Goal: Information Seeking & Learning: Learn about a topic

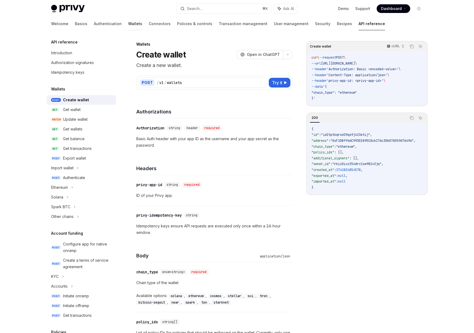
click at [128, 22] on link "Wallets" at bounding box center [135, 23] width 14 height 13
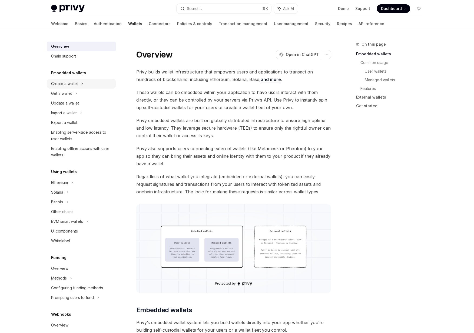
click at [71, 82] on div "Create a wallet" at bounding box center [64, 84] width 27 height 6
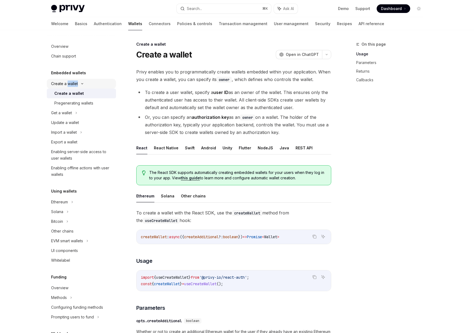
click at [71, 82] on div "Create a wallet" at bounding box center [64, 84] width 27 height 6
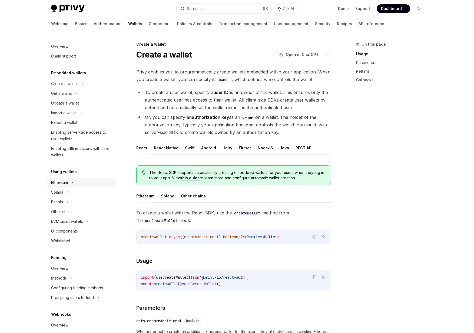
click at [63, 186] on div "Ethereum" at bounding box center [81, 183] width 69 height 10
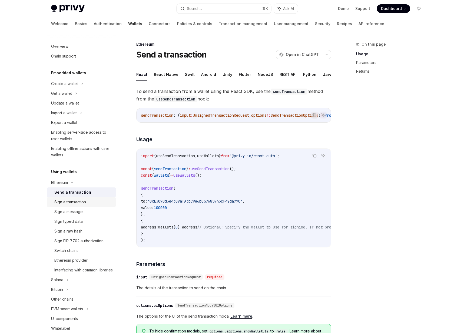
click at [78, 199] on div "Sign a transaction" at bounding box center [70, 202] width 32 height 6
click at [89, 191] on div "Send a transaction" at bounding box center [83, 192] width 58 height 6
click at [75, 22] on link "Basics" at bounding box center [81, 23] width 12 height 13
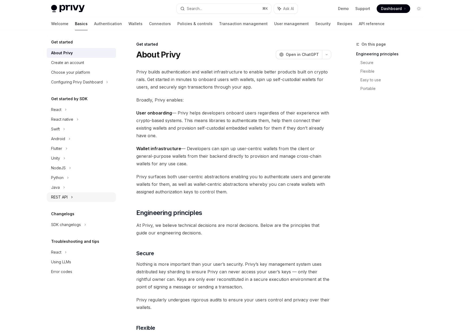
click at [66, 197] on div "REST API" at bounding box center [59, 197] width 16 height 6
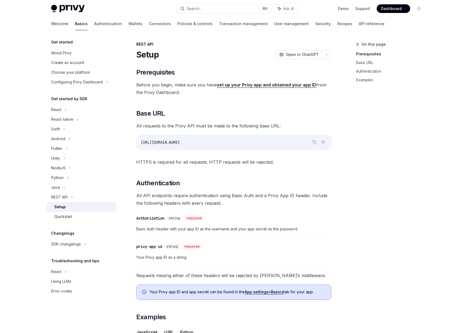
click at [66, 208] on div "Setup" at bounding box center [83, 207] width 58 height 6
click at [359, 27] on link "API reference" at bounding box center [372, 23] width 26 height 13
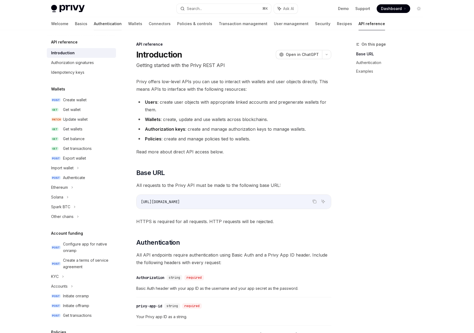
click at [94, 22] on link "Authentication" at bounding box center [108, 23] width 28 height 13
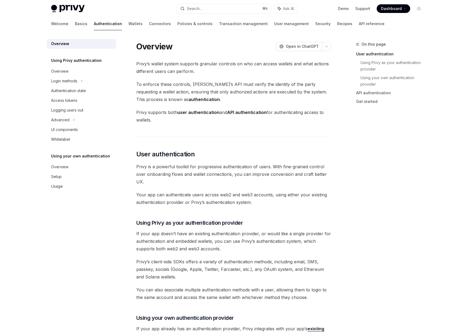
click at [117, 26] on div "Welcome Basics Authentication Wallets Connectors Policies & controls Transactio…" at bounding box center [217, 23] width 333 height 13
click at [128, 25] on link "Wallets" at bounding box center [135, 23] width 14 height 13
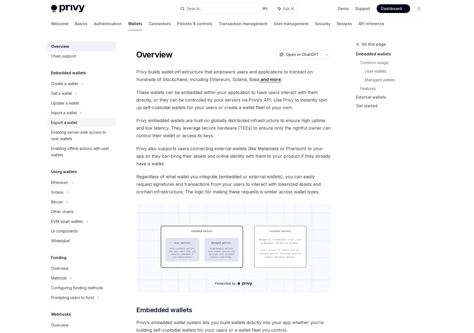
click at [62, 120] on div "Export a wallet" at bounding box center [64, 123] width 26 height 6
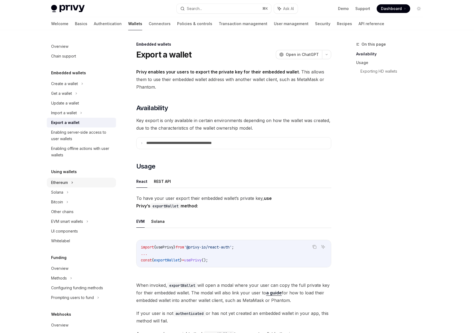
click at [62, 181] on div "Ethereum" at bounding box center [59, 183] width 17 height 6
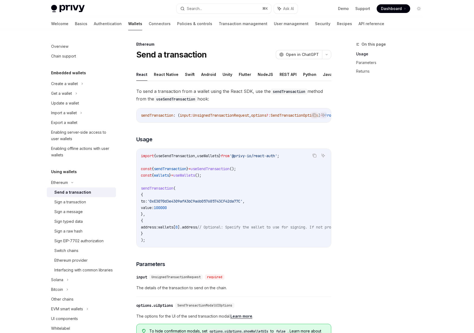
click at [64, 193] on div "Send a transaction" at bounding box center [72, 192] width 37 height 6
click at [59, 102] on div "Update a wallet" at bounding box center [65, 103] width 28 height 6
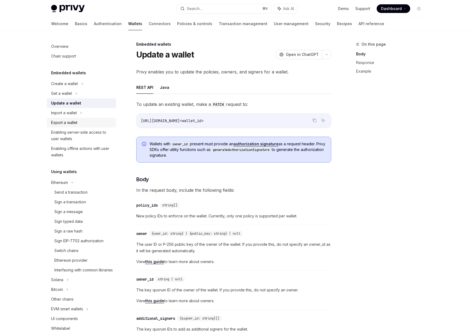
click at [58, 121] on div "Export a wallet" at bounding box center [64, 123] width 26 height 6
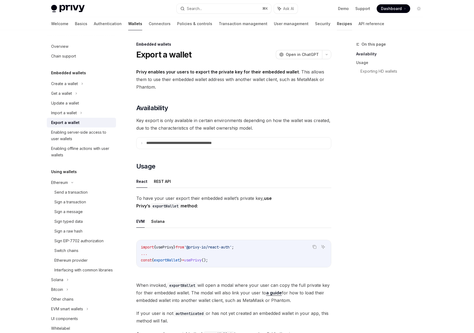
click at [337, 24] on link "Recipes" at bounding box center [344, 23] width 15 height 13
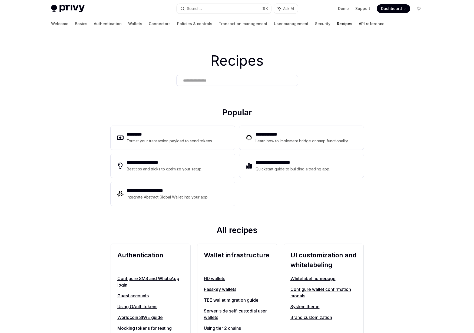
click at [359, 21] on link "API reference" at bounding box center [372, 23] width 26 height 13
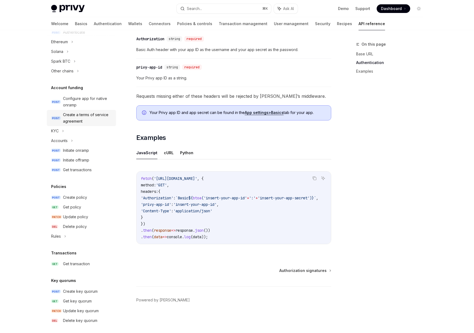
scroll to position [178, 0]
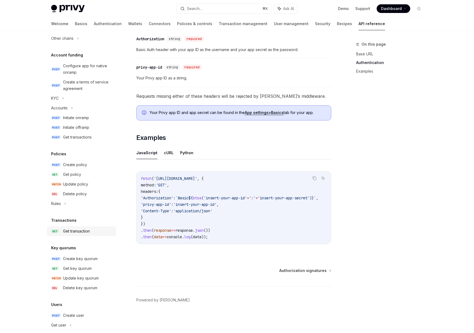
click at [82, 233] on div "Get transaction" at bounding box center [76, 231] width 27 height 6
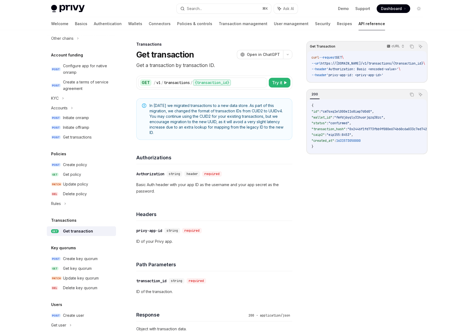
drag, startPoint x: 187, startPoint y: 137, endPoint x: 155, endPoint y: 105, distance: 45.5
click at [155, 105] on div "In [DATE] we migrated transactions to a new data store. As part of this migrati…" at bounding box center [214, 119] width 156 height 42
click at [155, 105] on span "In [DATE] we migrated transactions to a new data store. As part of this migrati…" at bounding box center [218, 119] width 137 height 32
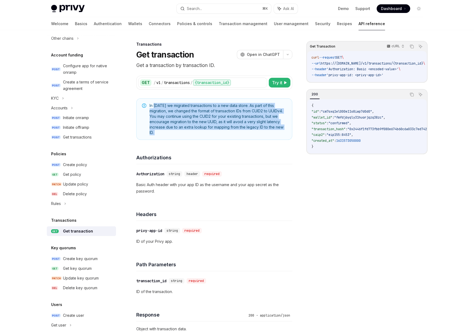
drag, startPoint x: 155, startPoint y: 105, endPoint x: 165, endPoint y: 137, distance: 33.1
click at [165, 137] on div "In [DATE] we migrated transactions to a new data store. As part of this migrati…" at bounding box center [214, 119] width 156 height 42
drag, startPoint x: 165, startPoint y: 137, endPoint x: 151, endPoint y: 105, distance: 35.0
click at [151, 105] on div "In [DATE] we migrated transactions to a new data store. As part of this migrati…" at bounding box center [214, 119] width 156 height 42
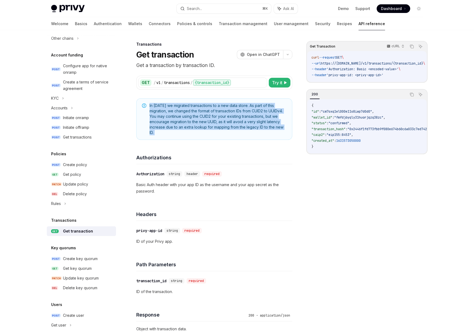
click at [151, 105] on span "In [DATE] we migrated transactions to a new data store. As part of this migrati…" at bounding box center [218, 119] width 137 height 32
drag, startPoint x: 151, startPoint y: 105, endPoint x: 160, endPoint y: 137, distance: 33.3
click at [160, 137] on div "In [DATE] we migrated transactions to a new data store. As part of this migrati…" at bounding box center [214, 119] width 156 height 42
drag, startPoint x: 160, startPoint y: 137, endPoint x: 147, endPoint y: 105, distance: 33.9
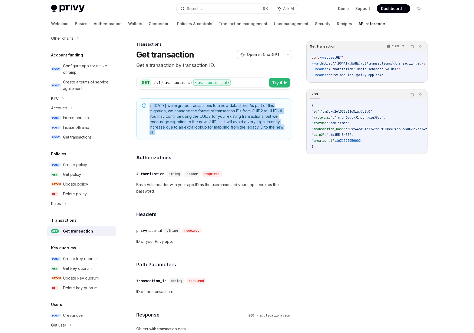
click at [147, 105] on div "In [DATE] we migrated transactions to a new data store. As part of this migrati…" at bounding box center [214, 119] width 156 height 42
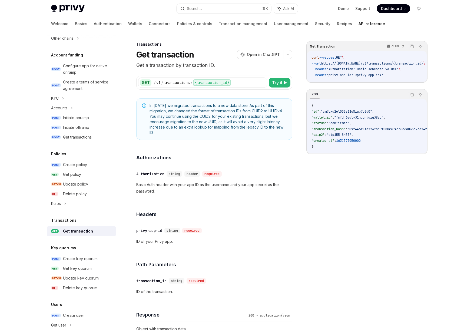
click at [147, 105] on div "In [DATE] we migrated transactions to a new data store. As part of this migrati…" at bounding box center [214, 119] width 156 height 42
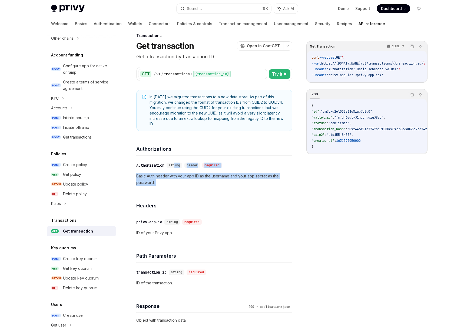
drag, startPoint x: 176, startPoint y: 167, endPoint x: 188, endPoint y: 200, distance: 34.9
click at [188, 200] on div "In [DATE] we migrated transactions to a new data store. As part of this migrati…" at bounding box center [214, 287] width 156 height 394
click at [188, 200] on div "Headers" at bounding box center [214, 203] width 156 height 20
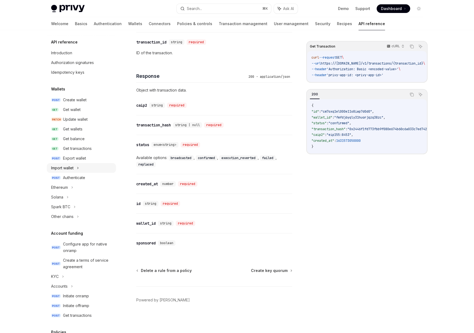
scroll to position [221, 0]
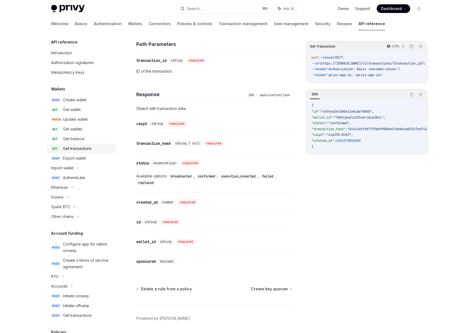
click at [71, 151] on div "Get transactions" at bounding box center [77, 148] width 29 height 6
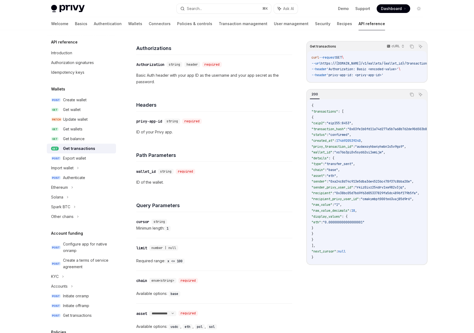
scroll to position [69, 0]
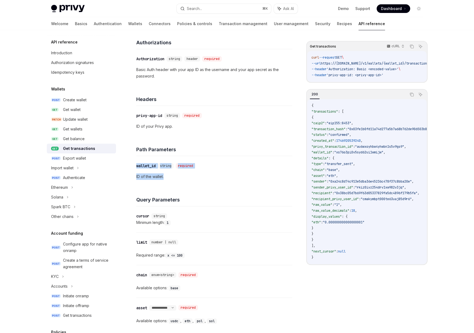
drag, startPoint x: 177, startPoint y: 179, endPoint x: 140, endPoint y: 158, distance: 42.7
click at [140, 158] on div "​ wallet_id string required ID of the wallet." at bounding box center [214, 171] width 156 height 30
click at [148, 170] on div "​ wallet_id string required ID of the wallet." at bounding box center [214, 171] width 156 height 30
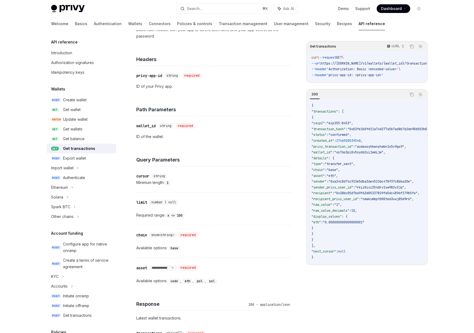
scroll to position [110, 0]
drag, startPoint x: 144, startPoint y: 234, endPoint x: 187, endPoint y: 257, distance: 48.3
click at [187, 257] on div "​ chain enum<string> required Available options: base" at bounding box center [214, 241] width 156 height 33
drag, startPoint x: 205, startPoint y: 252, endPoint x: 156, endPoint y: 231, distance: 53.3
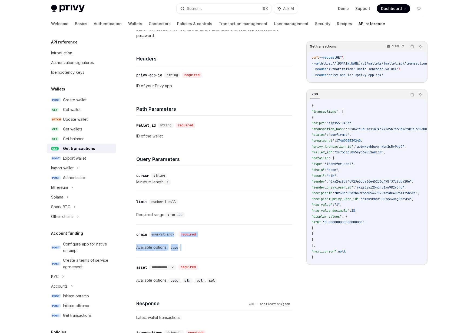
click at [156, 231] on div "​ chain enum<string> required Available options: base" at bounding box center [214, 241] width 156 height 32
drag, startPoint x: 411, startPoint y: 63, endPoint x: 384, endPoint y: 63, distance: 26.8
click at [384, 63] on span "--url https://[DOMAIN_NAME]/v1/wallets/{wallet_id}/transactions \" at bounding box center [353, 63] width 119 height 4
copy span "/transactions"
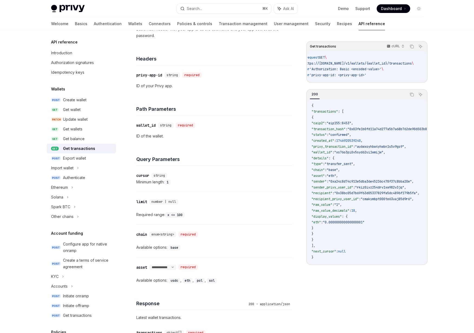
click at [246, 144] on div "​ wallet_id string required ID of the wallet." at bounding box center [214, 131] width 156 height 30
click at [128, 25] on link "Wallets" at bounding box center [135, 23] width 14 height 13
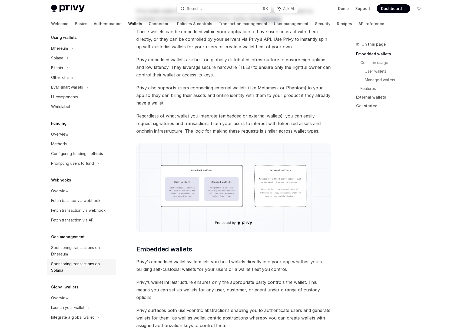
scroll to position [85, 0]
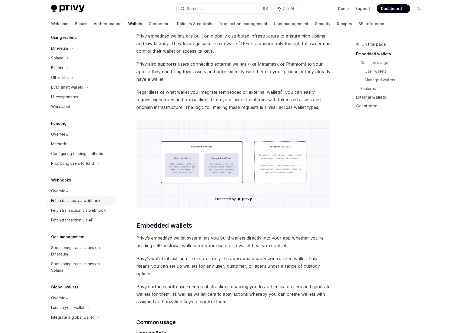
click at [69, 204] on div "Fetch balance via webhook" at bounding box center [75, 201] width 49 height 6
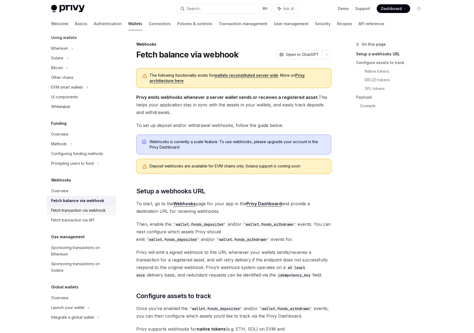
click at [70, 211] on div "Fetch transaction via webhook" at bounding box center [78, 210] width 55 height 6
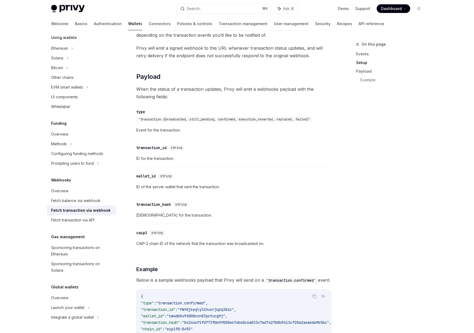
scroll to position [479, 0]
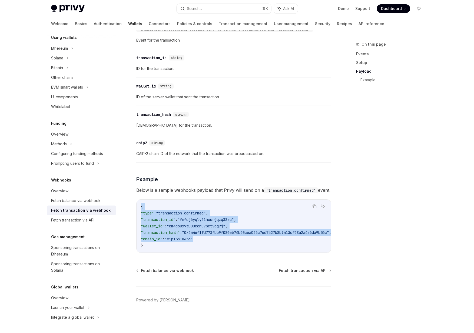
drag, startPoint x: 220, startPoint y: 233, endPoint x: 196, endPoint y: 197, distance: 43.4
click at [196, 200] on div "{ "type" : "transaction.confirmed" , "transaction_id" : "fmfdj6yqly31huorjqzq38…" at bounding box center [234, 226] width 194 height 53
drag, startPoint x: 196, startPoint y: 197, endPoint x: 226, endPoint y: 256, distance: 66.3
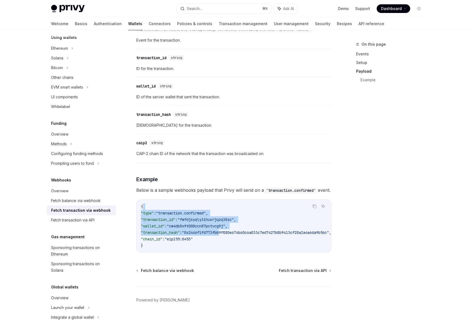
drag, startPoint x: 230, startPoint y: 233, endPoint x: 192, endPoint y: 205, distance: 47.4
click at [192, 206] on code "{ "type" : "transaction.confirmed" , "transaction_id" : "fmfdj6yqly31huorjqzq38…" at bounding box center [242, 226] width 203 height 45
click at [191, 205] on code "{ "type" : "transaction.confirmed" , "transaction_id" : "fmfdj6yqly31huorjqzq38…" at bounding box center [242, 226] width 203 height 45
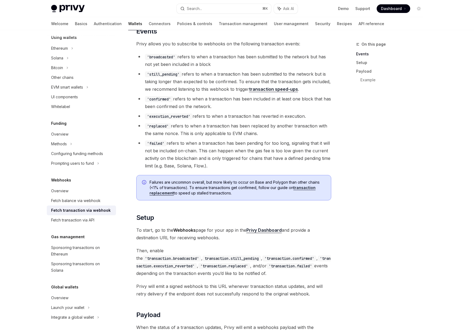
scroll to position [149, 0]
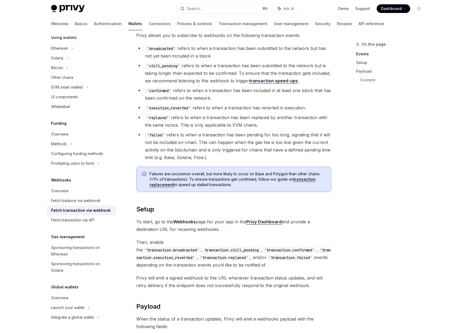
click at [257, 219] on span "To start, go to the Webhooks page for your app in the Privy Dashboard and provi…" at bounding box center [233, 225] width 195 height 15
click at [257, 221] on link "Privy Dashboard" at bounding box center [263, 222] width 35 height 6
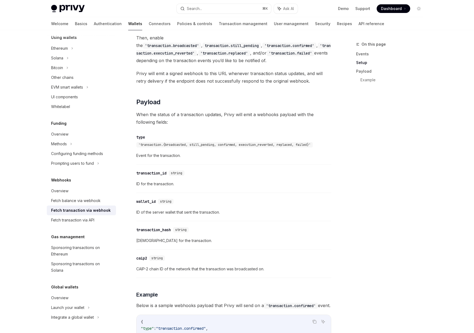
scroll to position [364, 0]
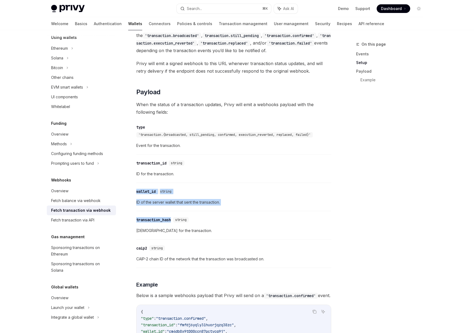
drag, startPoint x: 198, startPoint y: 213, endPoint x: 179, endPoint y: 177, distance: 41.4
click at [179, 177] on div "The following functionality exists for wallets reconstituted server-side . More…" at bounding box center [233, 31] width 195 height 654
click at [179, 177] on span "ID for the transaction." at bounding box center [233, 174] width 195 height 6
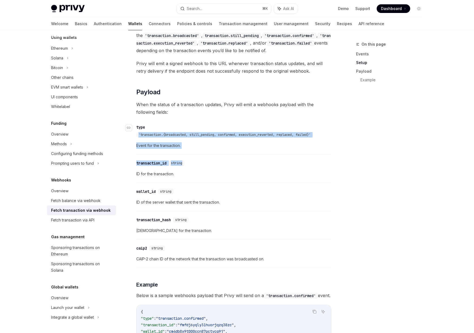
drag, startPoint x: 208, startPoint y: 161, endPoint x: 159, endPoint y: 127, distance: 59.6
click at [159, 127] on div "The following functionality exists for wallets reconstituted server-side . More…" at bounding box center [233, 31] width 195 height 654
click at [159, 127] on div "​ type 'transaction.{broadcasted, still_pending, confirmed, execution_reverted,…" at bounding box center [231, 131] width 190 height 13
drag, startPoint x: 159, startPoint y: 127, endPoint x: 171, endPoint y: 162, distance: 36.6
click at [171, 162] on div "The following functionality exists for wallets reconstituted server-side . More…" at bounding box center [233, 31] width 195 height 654
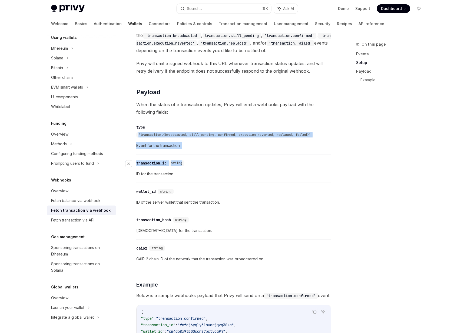
click at [171, 162] on div "string" at bounding box center [177, 163] width 16 height 5
drag, startPoint x: 194, startPoint y: 175, endPoint x: 172, endPoint y: 132, distance: 48.5
click at [172, 132] on div "The following functionality exists for wallets reconstituted server-side . More…" at bounding box center [233, 31] width 195 height 654
click at [172, 132] on div "'transaction.{broadcasted, still_pending, confirmed, execution_reverted, replac…" at bounding box center [224, 134] width 177 height 5
drag, startPoint x: 172, startPoint y: 132, endPoint x: 179, endPoint y: 153, distance: 22.6
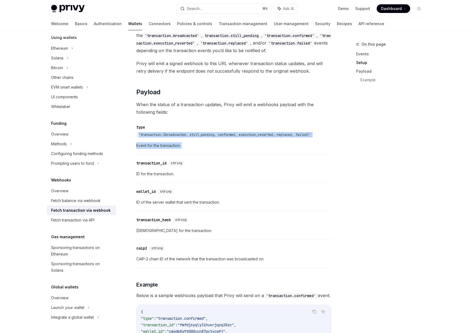
click at [179, 153] on div "​ type 'transaction.{broadcasted, still_pending, confirmed, execution_reverted,…" at bounding box center [233, 137] width 195 height 33
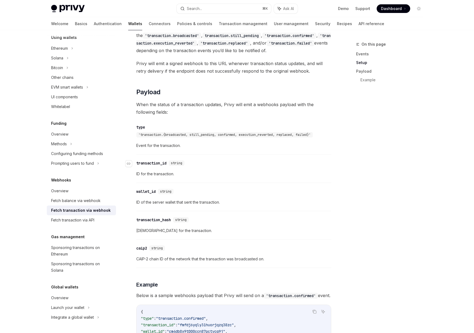
click at [179, 166] on div "​ transaction_id string" at bounding box center [231, 163] width 190 height 6
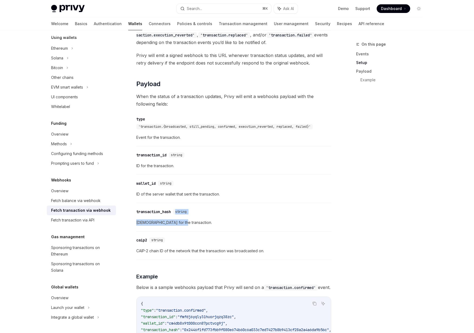
drag, startPoint x: 207, startPoint y: 230, endPoint x: 188, endPoint y: 204, distance: 32.2
click at [188, 204] on div "The following functionality exists for wallets reconstituted server-side . More…" at bounding box center [233, 23] width 195 height 654
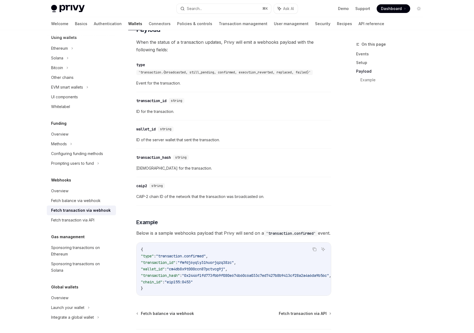
scroll to position [479, 0]
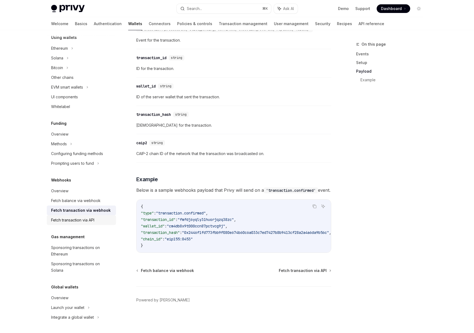
click at [64, 219] on div "Fetch transaction via API" at bounding box center [72, 220] width 43 height 6
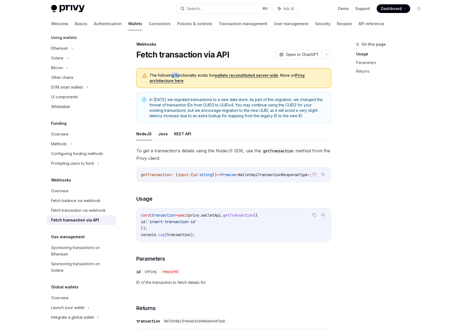
drag, startPoint x: 172, startPoint y: 76, endPoint x: 177, endPoint y: 76, distance: 5.2
click at [177, 76] on span "The following functionality exists for wallets reconstituted server-side . More…" at bounding box center [238, 78] width 176 height 11
drag, startPoint x: 189, startPoint y: 76, endPoint x: 174, endPoint y: 76, distance: 15.4
click at [174, 76] on span "The following functionality exists for wallets reconstituted server-side . More…" at bounding box center [238, 78] width 176 height 11
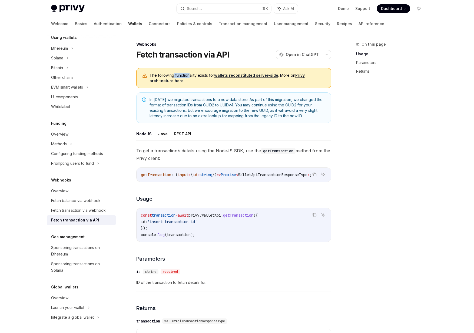
click at [174, 76] on span "The following functionality exists for wallets reconstituted server-side . More…" at bounding box center [238, 78] width 176 height 11
click at [71, 208] on div "Fetch transaction via webhook" at bounding box center [78, 210] width 55 height 6
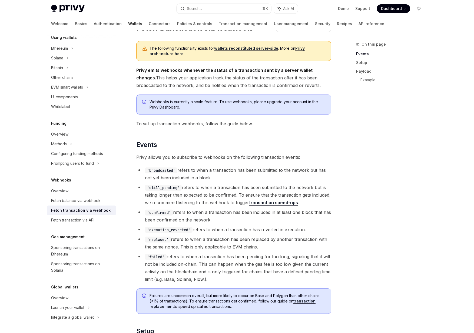
scroll to position [66, 0]
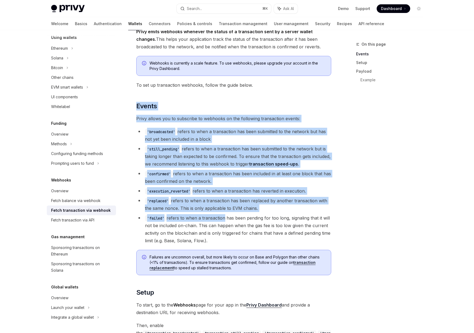
drag, startPoint x: 223, startPoint y: 217, endPoint x: 167, endPoint y: 97, distance: 133.2
click at [167, 97] on div "The following functionality exists for wallets reconstituted server-side . More…" at bounding box center [233, 329] width 195 height 654
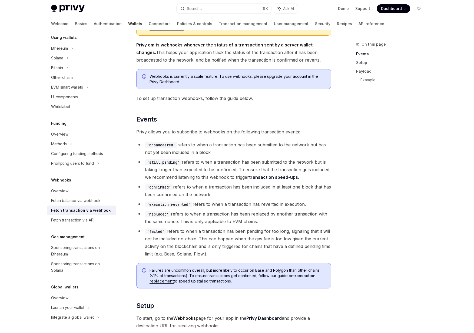
scroll to position [44, 0]
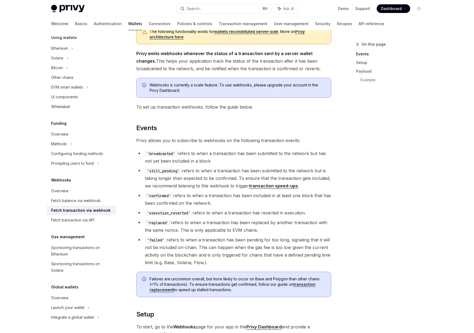
click at [87, 213] on div "Fetch transaction via webhook" at bounding box center [80, 210] width 59 height 6
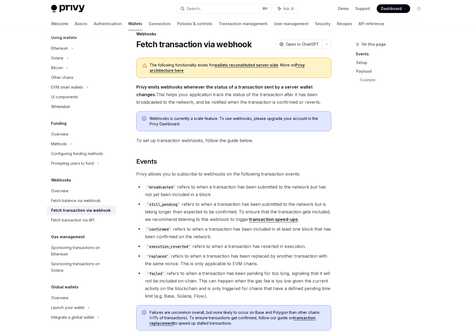
scroll to position [14, 0]
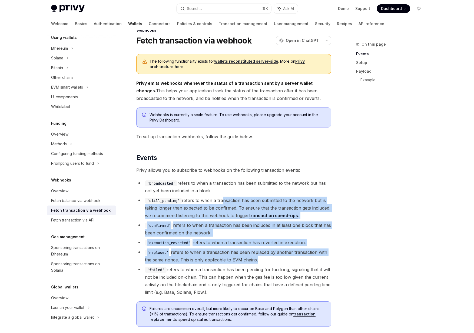
drag, startPoint x: 263, startPoint y: 264, endPoint x: 223, endPoint y: 198, distance: 77.9
click at [223, 198] on ul "'broadcasted' refers to when a transaction has been submitted to the network bu…" at bounding box center [233, 238] width 195 height 117
click at [223, 198] on li "'still_pending' refers to when a transaction has been submitted to the network …" at bounding box center [233, 208] width 195 height 23
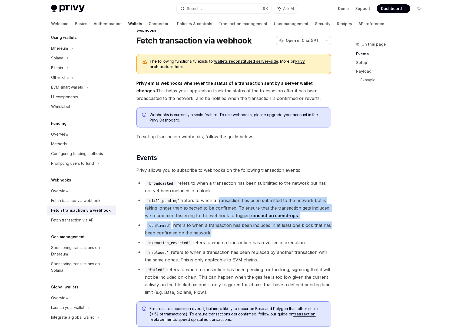
drag, startPoint x: 223, startPoint y: 198, endPoint x: 231, endPoint y: 236, distance: 39.5
click at [231, 236] on ul "'broadcasted' refers to when a transaction has been submitted to the network bu…" at bounding box center [233, 238] width 195 height 117
click at [231, 236] on li "'confirmed' refers to when a transaction has been included in at least one bloc…" at bounding box center [233, 229] width 195 height 15
drag, startPoint x: 231, startPoint y: 236, endPoint x: 218, endPoint y: 207, distance: 31.9
click at [218, 207] on ul "'broadcasted' refers to when a transaction has been submitted to the network bu…" at bounding box center [233, 238] width 195 height 117
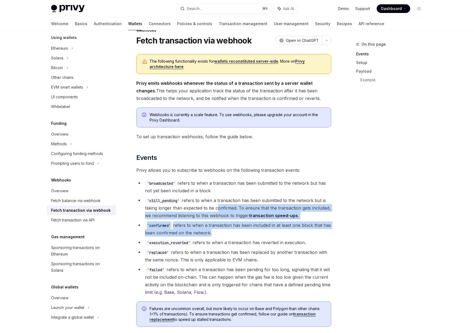
click at [218, 207] on li "'still_pending' refers to when a transaction has been submitted to the network …" at bounding box center [233, 208] width 195 height 23
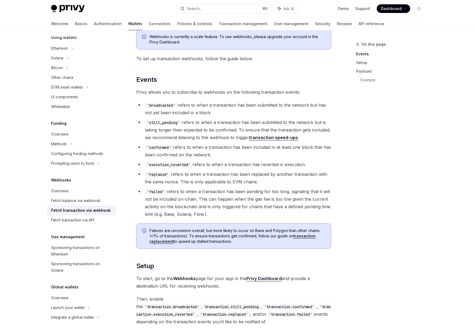
scroll to position [97, 0]
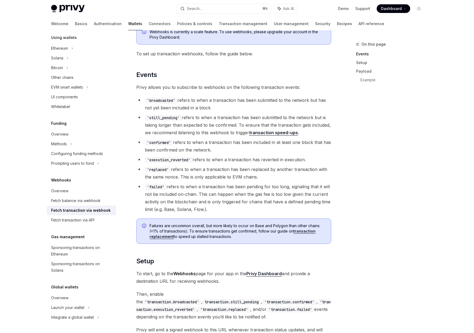
drag, startPoint x: 245, startPoint y: 241, endPoint x: 217, endPoint y: 218, distance: 36.4
click at [217, 218] on div "The following functionality exists for wallets reconstituted server-side . More…" at bounding box center [233, 298] width 195 height 654
drag, startPoint x: 207, startPoint y: 225, endPoint x: 225, endPoint y: 235, distance: 20.1
click at [225, 235] on span "Failures are uncommon overall, but more likely to occur on Base and Polygon tha…" at bounding box center [238, 231] width 176 height 16
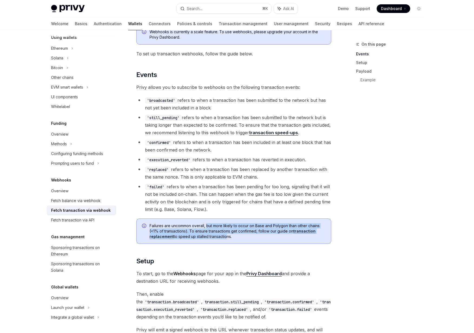
click at [225, 235] on span "Failures are uncommon overall, but more likely to occur on Base and Polygon tha…" at bounding box center [238, 231] width 176 height 16
drag, startPoint x: 241, startPoint y: 241, endPoint x: 216, endPoint y: 225, distance: 29.9
click at [216, 226] on div "Failures are uncommon overall, but more likely to occur on Base and Polygon tha…" at bounding box center [233, 231] width 195 height 25
click at [216, 225] on span "Failures are uncommon overall, but more likely to occur on Base and Polygon tha…" at bounding box center [238, 231] width 176 height 16
drag, startPoint x: 216, startPoint y: 225, endPoint x: 228, endPoint y: 240, distance: 19.4
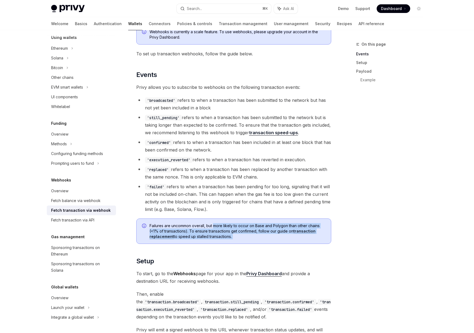
click at [228, 240] on div "Failures are uncommon overall, but more likely to occur on Base and Polygon tha…" at bounding box center [233, 231] width 195 height 25
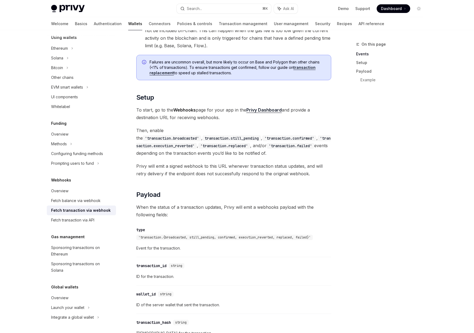
scroll to position [265, 0]
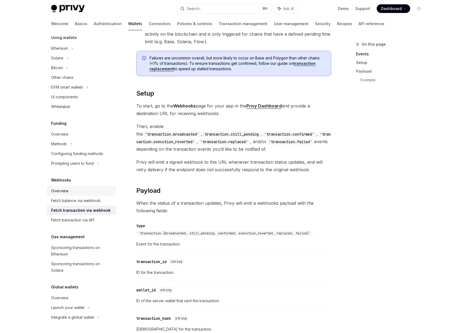
click at [52, 195] on link "Overview" at bounding box center [81, 191] width 69 height 10
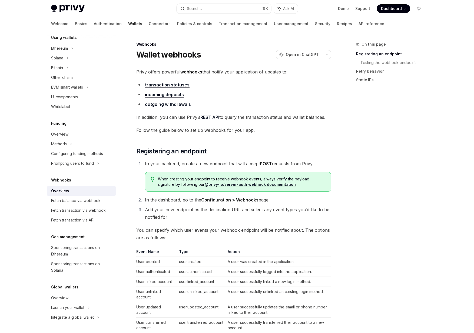
click at [158, 86] on link "transaction statuses" at bounding box center [167, 85] width 45 height 6
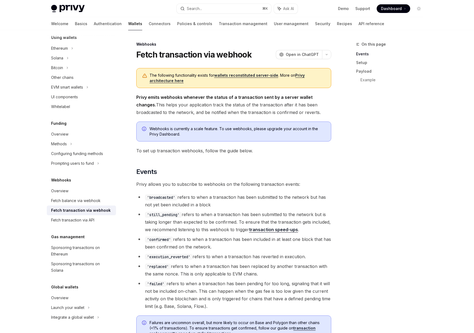
type textarea "*"
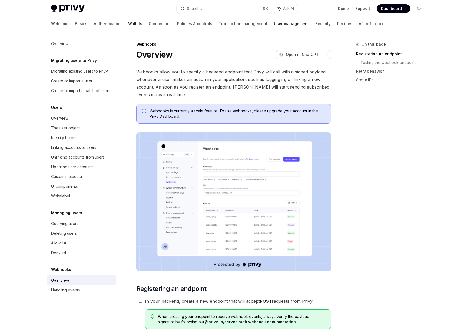
click at [128, 27] on link "Wallets" at bounding box center [135, 23] width 14 height 13
type textarea "*"
